Goal: Information Seeking & Learning: Find specific fact

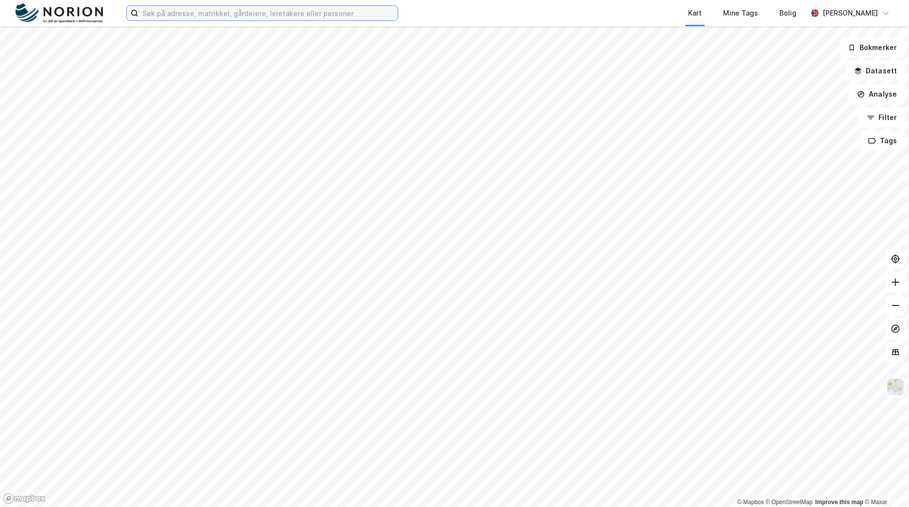
click at [361, 15] on input at bounding box center [267, 13] width 259 height 15
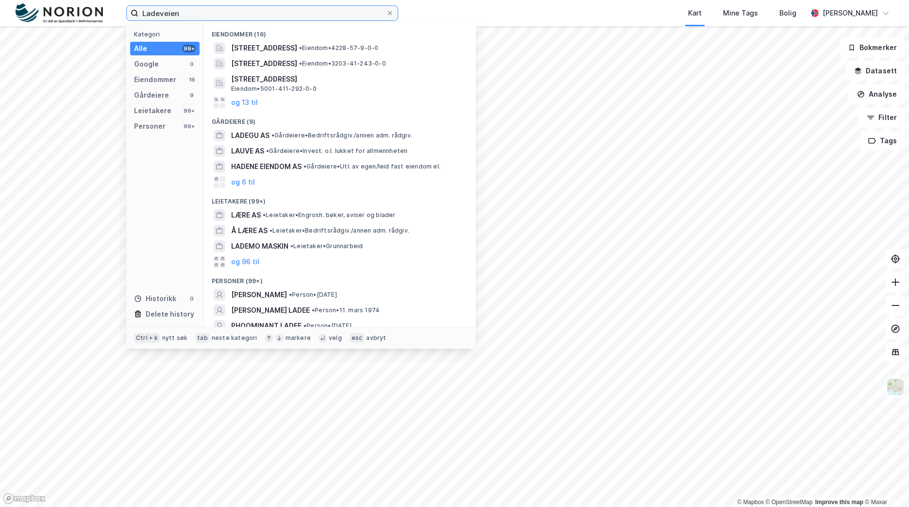
type input "Ladeveien"
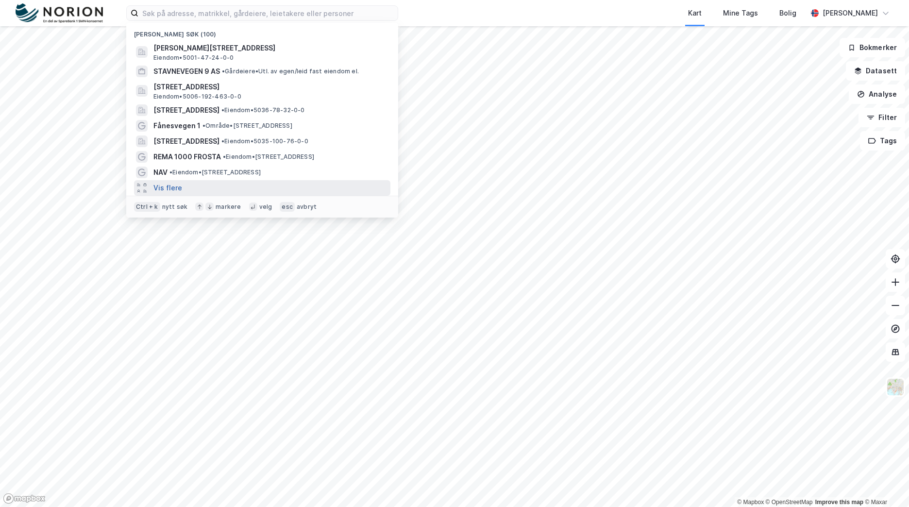
click at [161, 191] on button "Vis flere" at bounding box center [167, 188] width 29 height 12
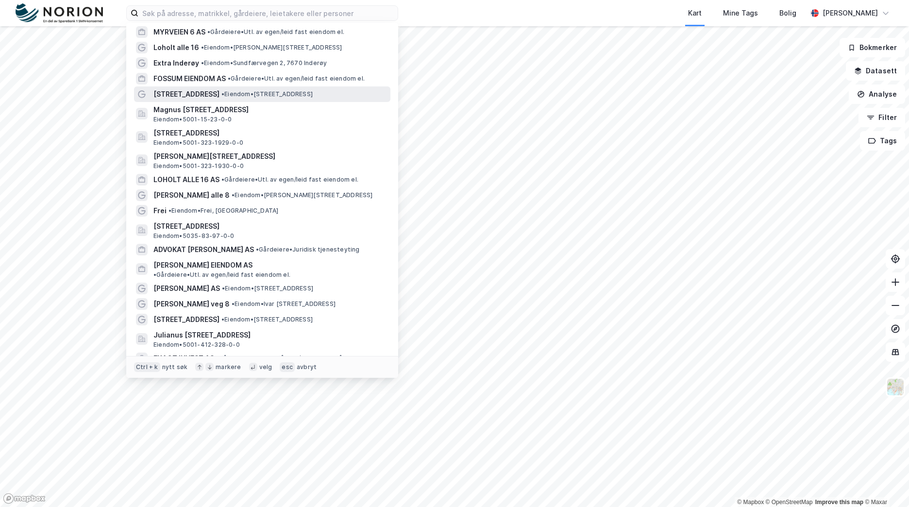
scroll to position [1068, 0]
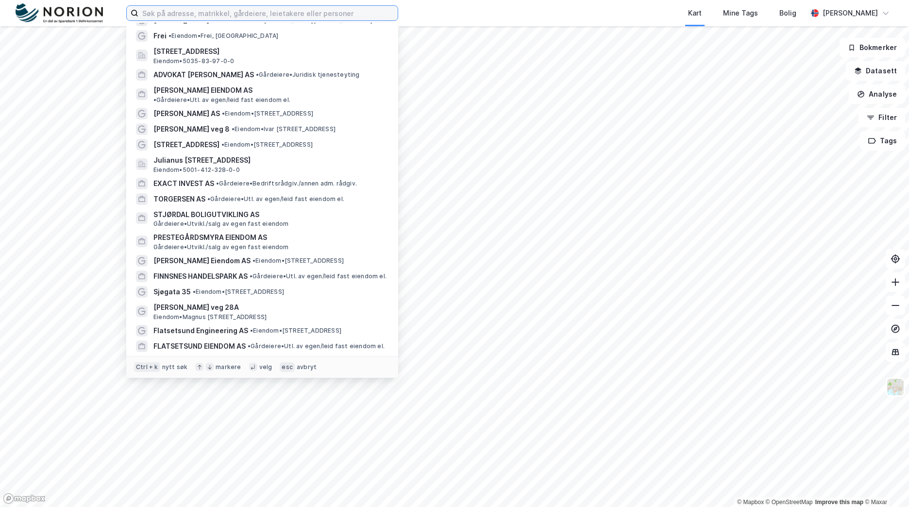
drag, startPoint x: 244, startPoint y: 14, endPoint x: 253, endPoint y: 12, distance: 9.4
click at [253, 12] on input at bounding box center [267, 13] width 259 height 15
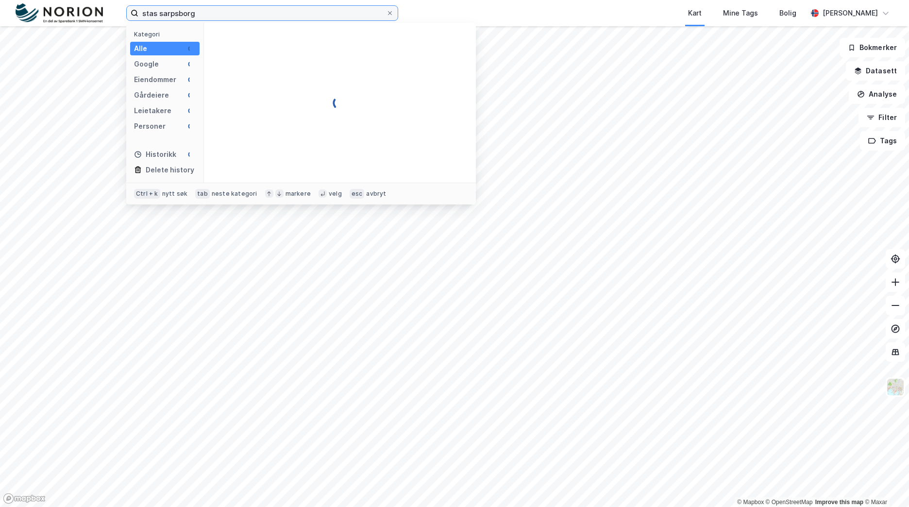
click at [145, 17] on input "stas sarpsborg" at bounding box center [262, 13] width 248 height 15
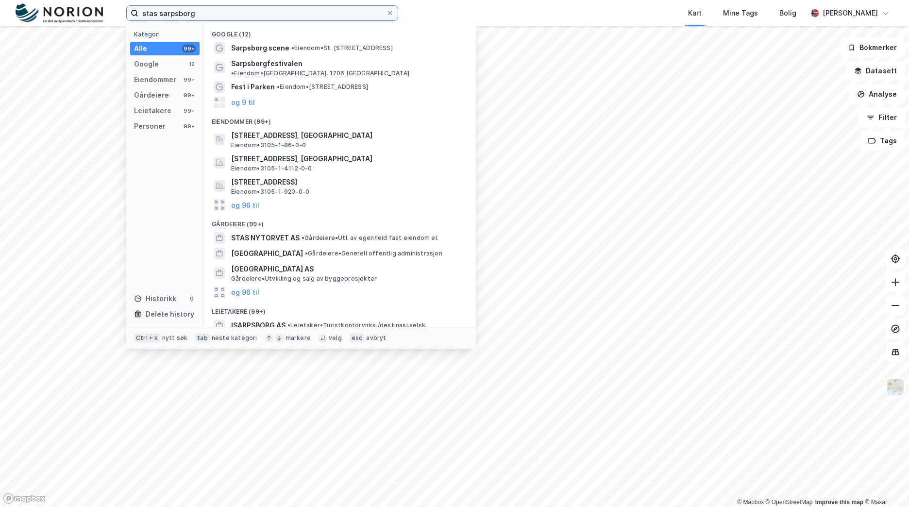
click at [146, 15] on input "stas sarpsborg" at bounding box center [262, 13] width 248 height 15
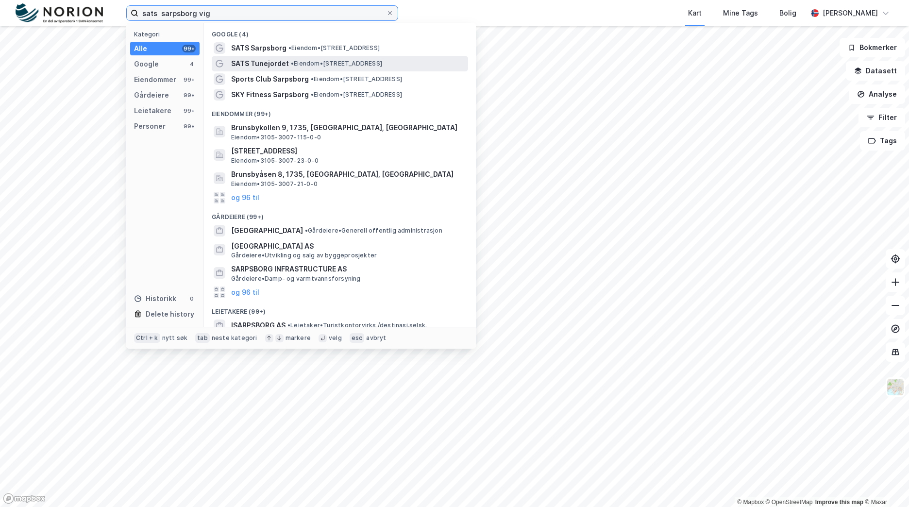
type input "sats sarpsborg vig"
click at [417, 58] on div "SATS Tunejordet • Eiendom • [STREET_ADDRESS]" at bounding box center [348, 64] width 235 height 12
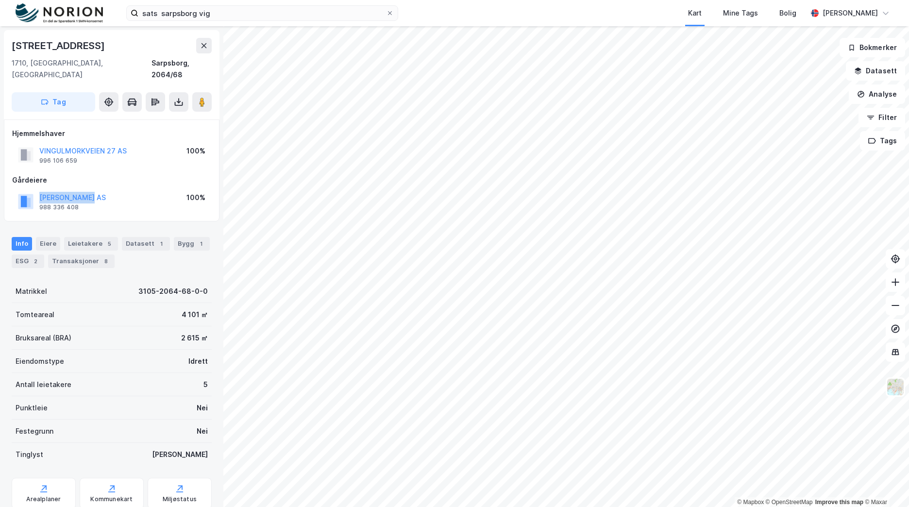
drag, startPoint x: 105, startPoint y: 182, endPoint x: 37, endPoint y: 186, distance: 68.1
click at [37, 190] on div "[PERSON_NAME] AS 988 336 408 100%" at bounding box center [111, 201] width 199 height 23
copy button "[PERSON_NAME] AS"
drag, startPoint x: 80, startPoint y: 197, endPoint x: 38, endPoint y: 197, distance: 42.2
click at [38, 197] on div "[PERSON_NAME] AS 988 336 408" at bounding box center [62, 201] width 88 height 19
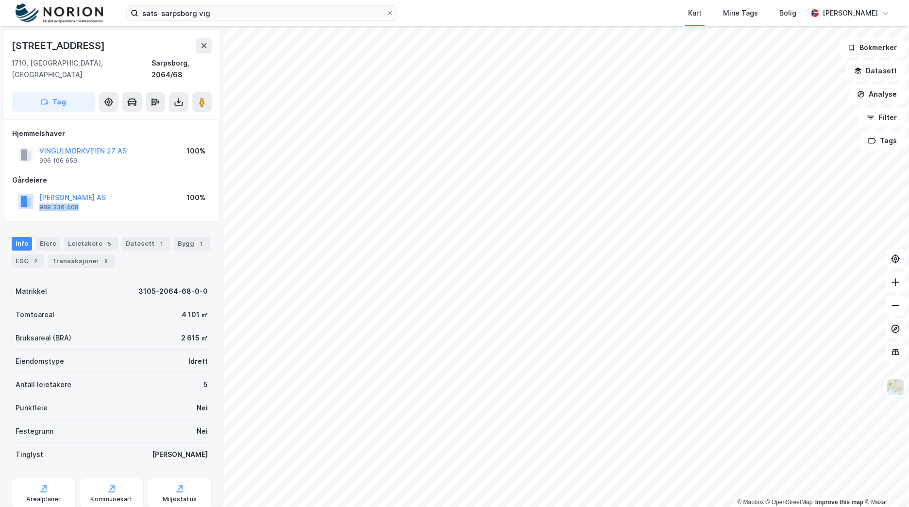
copy div "988 336 408"
click at [82, 237] on div "Leietakere 5" at bounding box center [91, 244] width 54 height 14
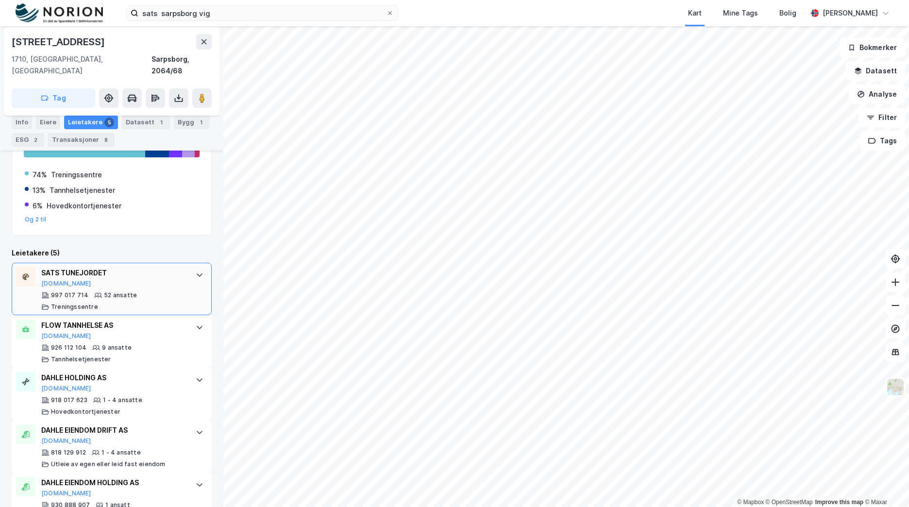
scroll to position [194, 0]
click at [179, 268] on div "SATS TUNEJORDET [DOMAIN_NAME] 997 017 714 52 ansatte Treningssentre" at bounding box center [112, 287] width 200 height 52
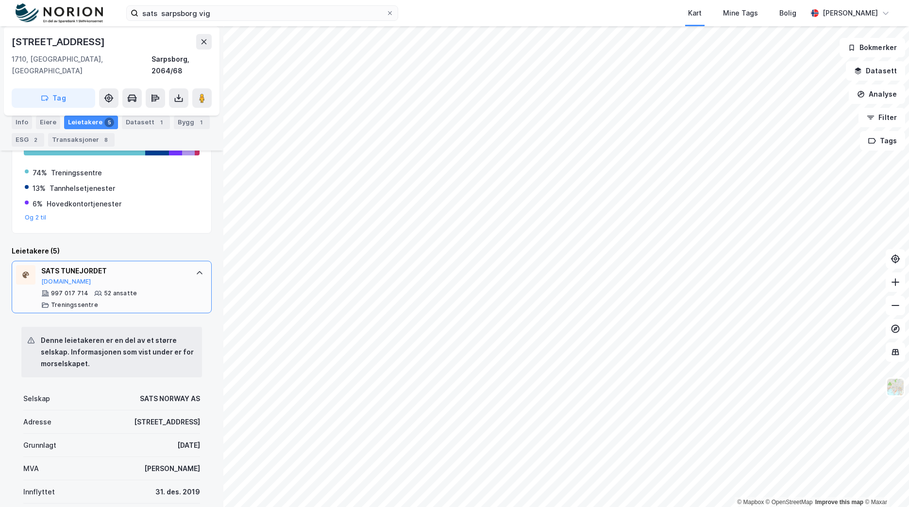
click at [77, 265] on div "SATS TUNEJORDET" at bounding box center [113, 271] width 145 height 12
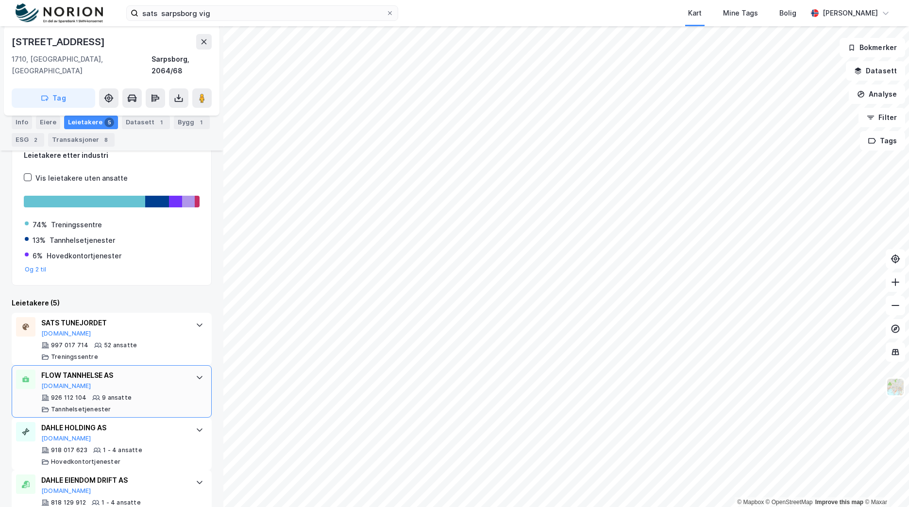
scroll to position [16, 0]
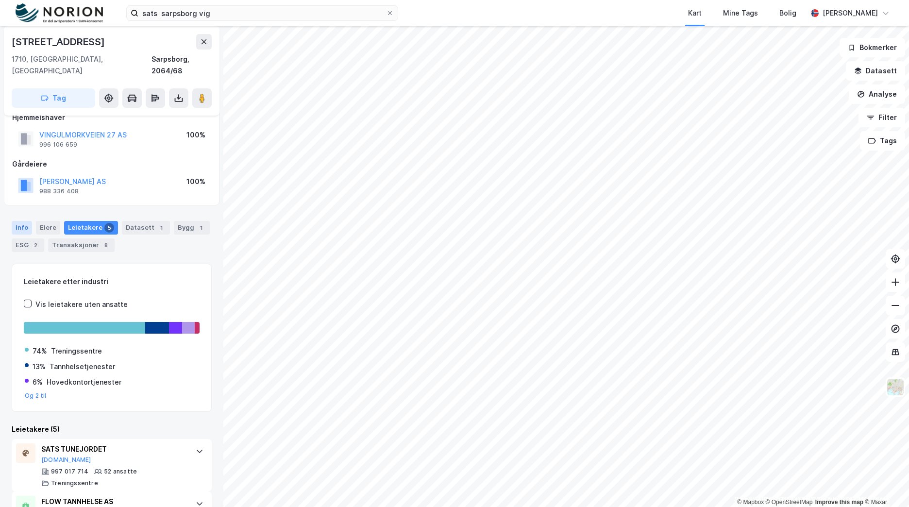
click at [25, 221] on div "Info" at bounding box center [22, 228] width 20 height 14
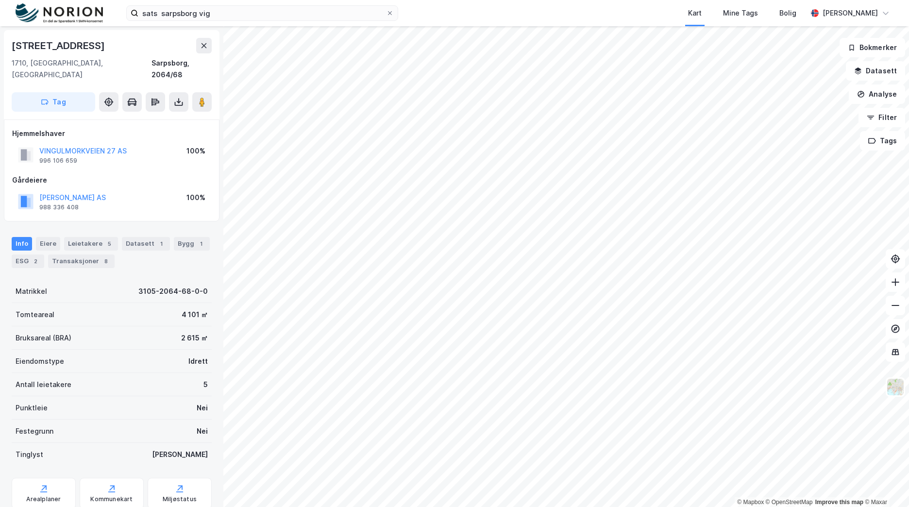
drag, startPoint x: 119, startPoint y: 41, endPoint x: -2, endPoint y: 43, distance: 120.9
click at [0, 43] on html "sats sarpsborg vig Kart Mine Tags [PERSON_NAME] © Mapbox © OpenStreetMap Improv…" at bounding box center [454, 253] width 909 height 507
copy div "© Mapbox © OpenStreetMap Improve this map © [PERSON_NAME][STREET_ADDRESS]"
drag, startPoint x: 110, startPoint y: 271, endPoint x: 216, endPoint y: 277, distance: 106.0
click at [216, 277] on div "Vingulmorkveien 27 1710, [GEOGRAPHIC_DATA], [GEOGRAPHIC_DATA], 2064/68 Tag Hjem…" at bounding box center [111, 266] width 223 height 481
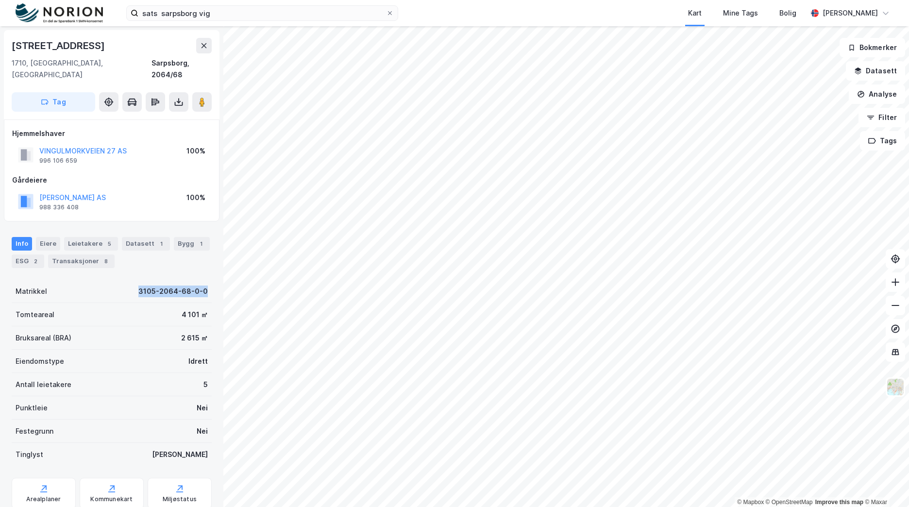
copy div "3105-2064-68-0-0"
